Goal: Task Accomplishment & Management: Manage account settings

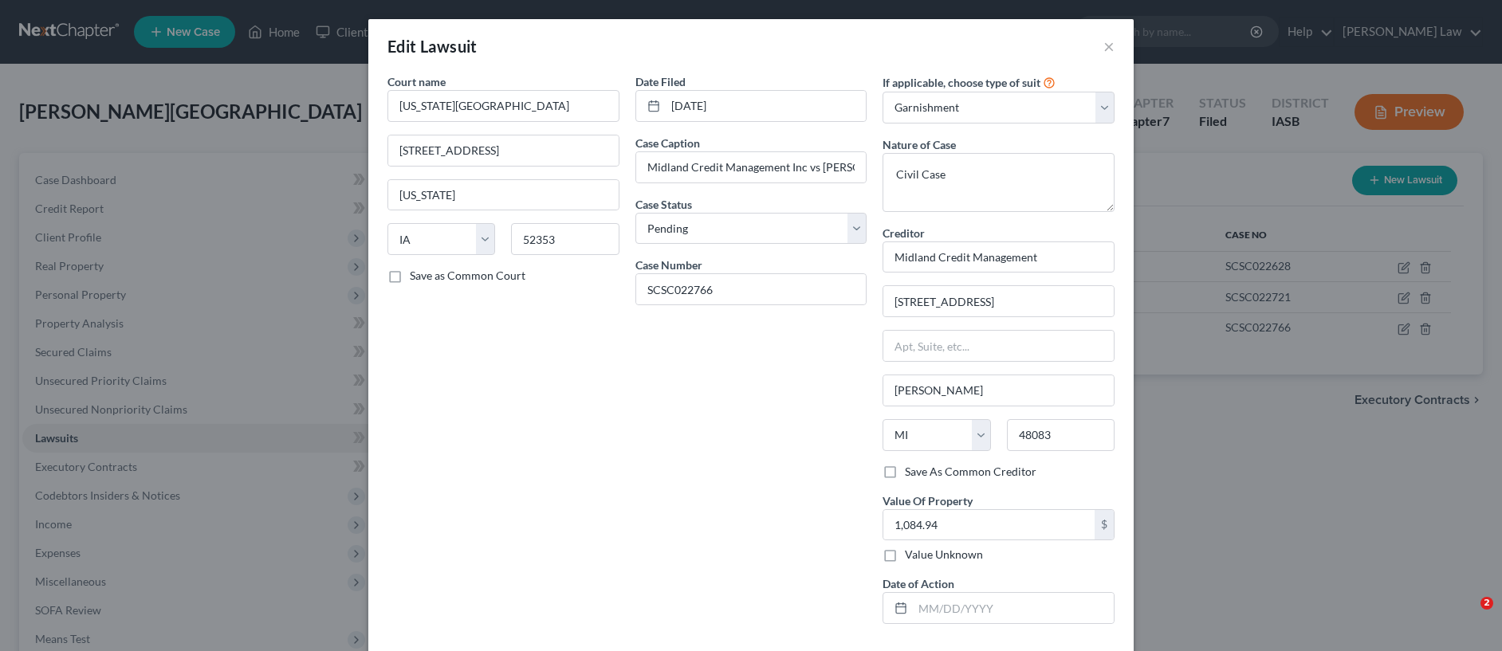
select select "16"
select select "0"
select select "1"
select select "23"
click at [1104, 43] on button "×" at bounding box center [1109, 46] width 11 height 19
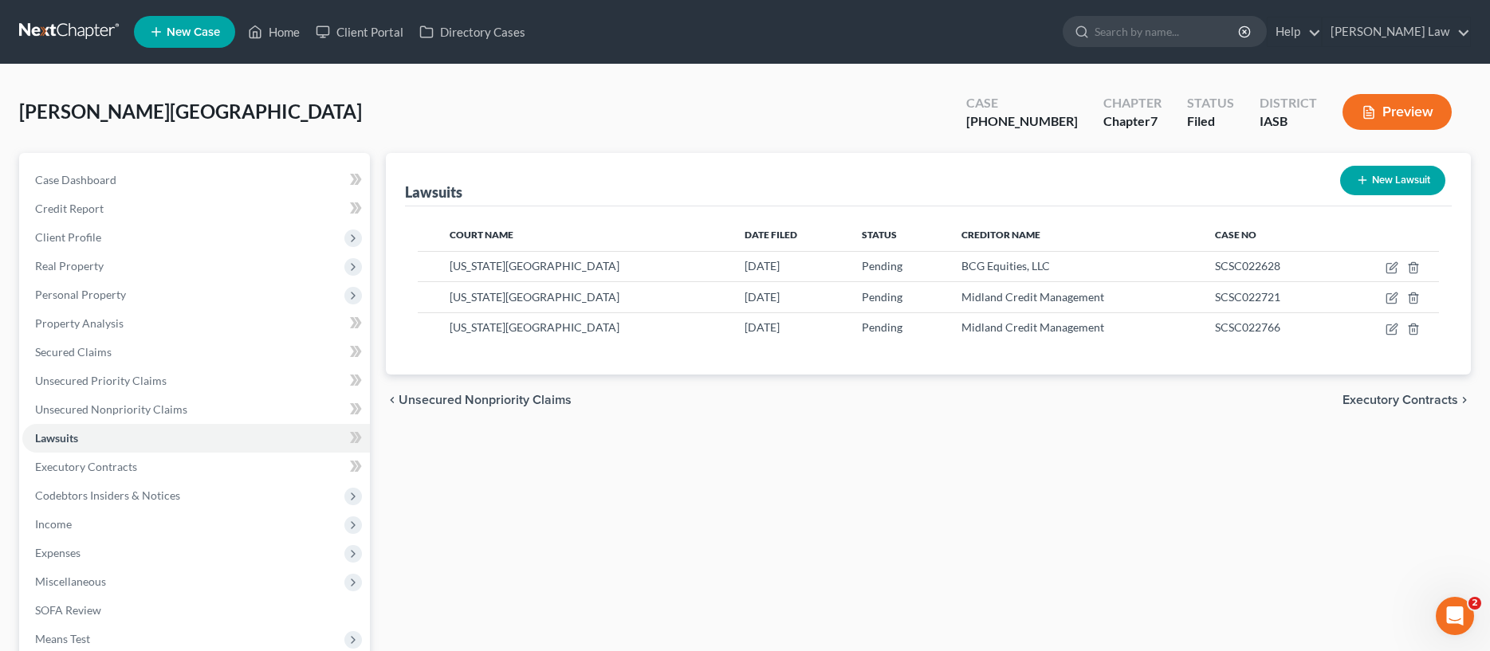
drag, startPoint x: 172, startPoint y: 48, endPoint x: 157, endPoint y: 30, distance: 23.2
click at [157, 30] on nav "Home New Case Client Portal Directory Cases [PERSON_NAME] [PERSON_NAME][EMAIL_A…" at bounding box center [745, 32] width 1490 height 64
click at [283, 29] on link "Home" at bounding box center [274, 32] width 68 height 29
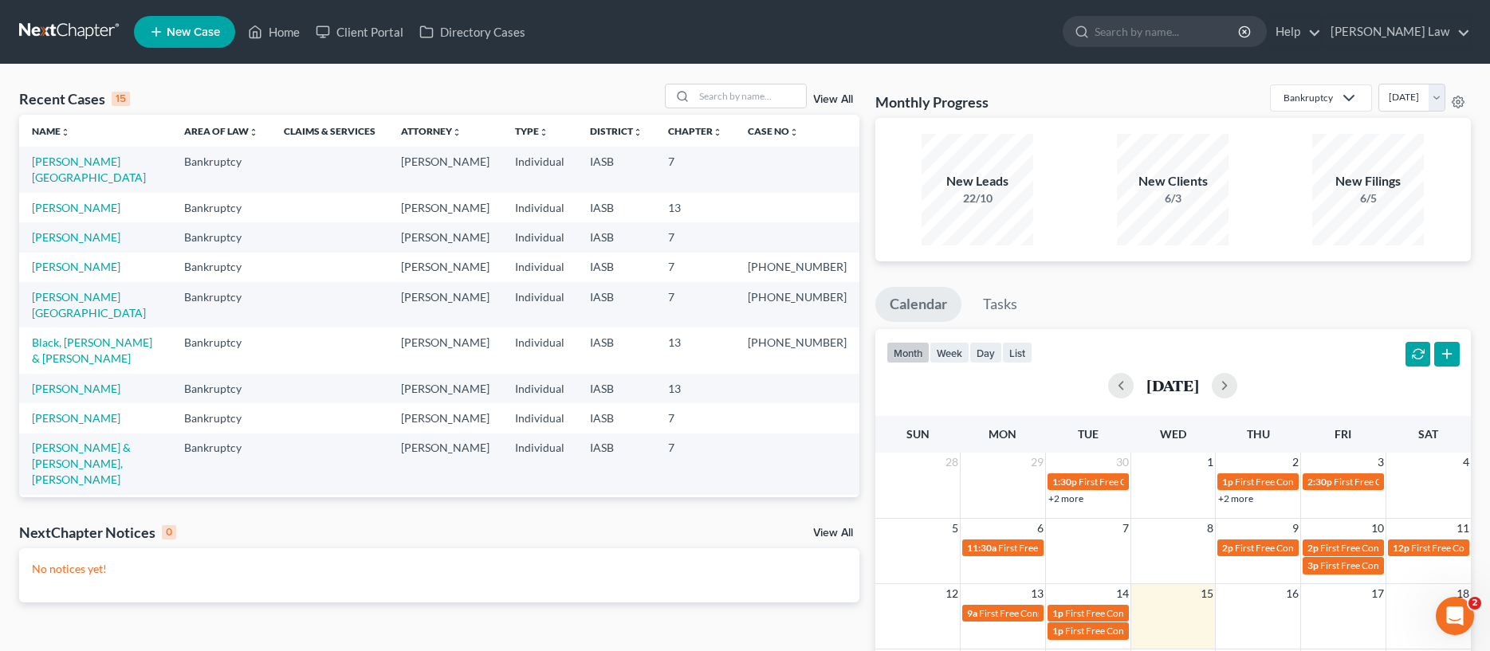
click at [1354, 180] on div "New Filings" at bounding box center [1368, 181] width 112 height 18
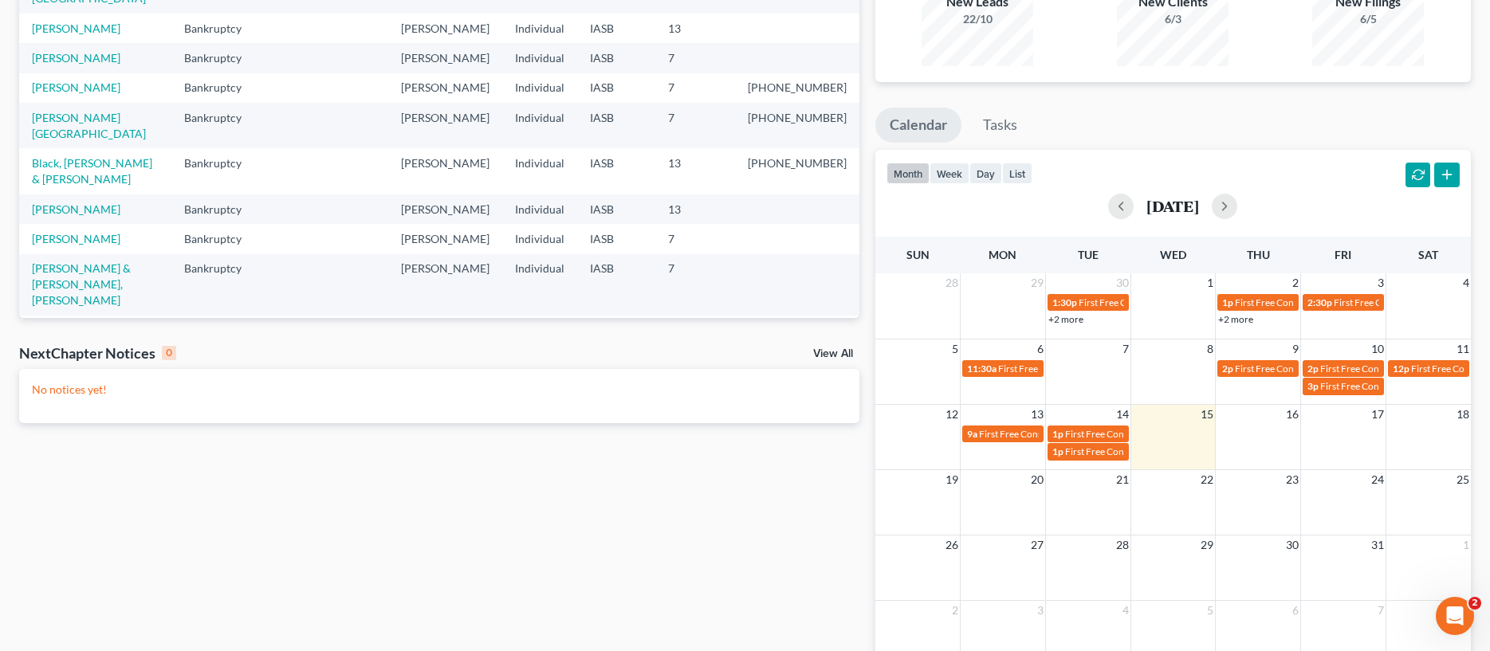
scroll to position [80, 0]
